Goal: Information Seeking & Learning: Learn about a topic

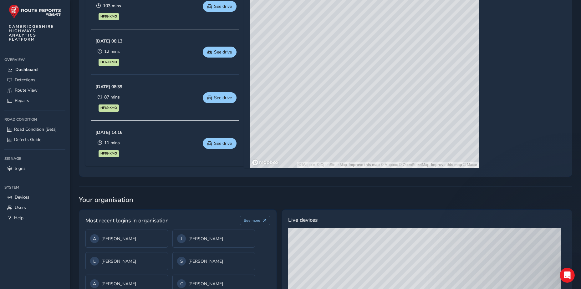
scroll to position [375, 0]
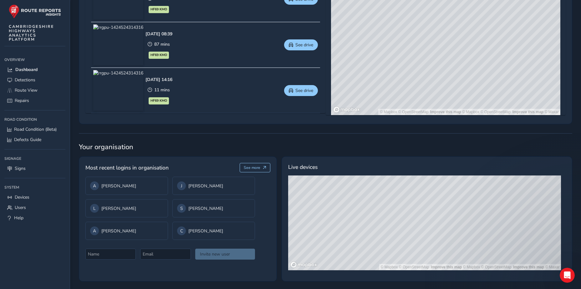
click at [125, 168] on span "Most recent logins in organisation" at bounding box center [126, 168] width 83 height 8
click at [34, 87] on span "Route View" at bounding box center [26, 90] width 23 height 6
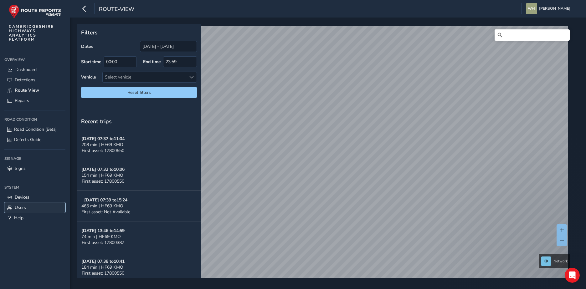
click at [24, 207] on span "Users" at bounding box center [20, 208] width 11 height 6
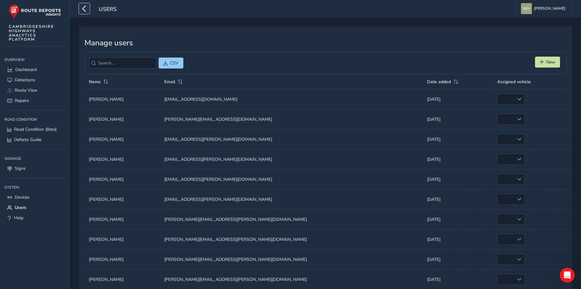
click at [88, 10] on button "button" at bounding box center [84, 8] width 11 height 11
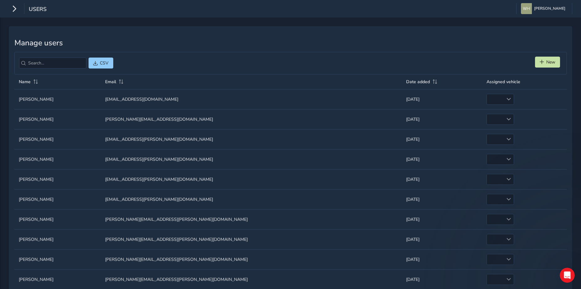
click at [24, 7] on span at bounding box center [24, 8] width 0 height 11
click at [13, 7] on icon "button" at bounding box center [14, 8] width 7 height 11
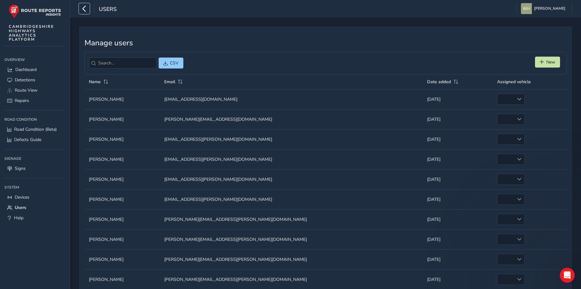
scroll to position [33, 0]
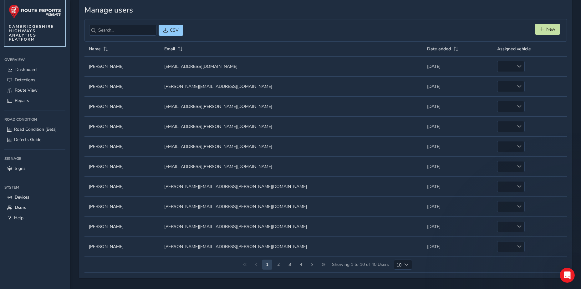
click at [18, 37] on span "CAMBRIDGESHIRE HIGHWAYS ANALYTICS PLATFORM" at bounding box center [31, 32] width 45 height 17
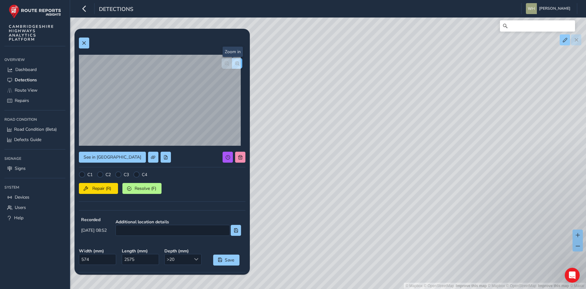
click at [235, 61] on span "button" at bounding box center [237, 63] width 4 height 4
click at [221, 61] on button "button" at bounding box center [226, 63] width 10 height 11
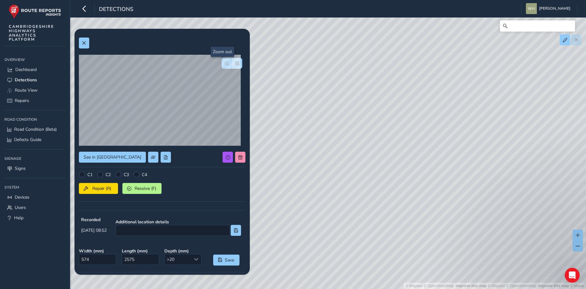
click at [221, 60] on button "button" at bounding box center [226, 63] width 10 height 11
click at [221, 60] on div at bounding box center [231, 63] width 21 height 11
click at [232, 62] on button "button" at bounding box center [237, 63] width 10 height 11
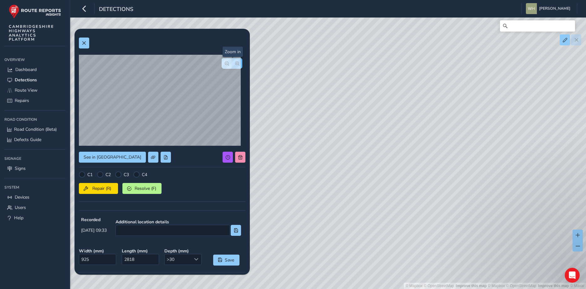
click at [235, 62] on button "button" at bounding box center [237, 63] width 10 height 11
click at [225, 64] on span "button" at bounding box center [227, 63] width 4 height 4
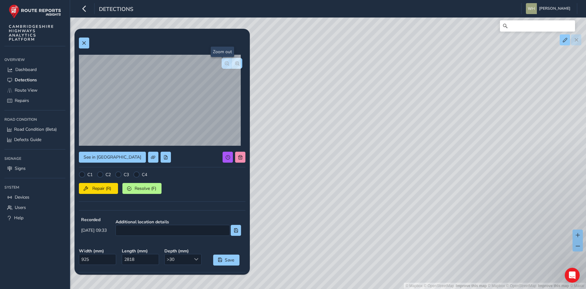
click at [225, 64] on span "button" at bounding box center [227, 63] width 4 height 4
